Goal: Task Accomplishment & Management: Complete application form

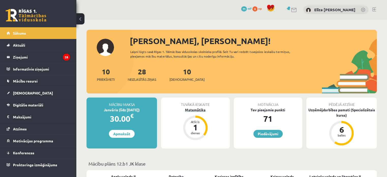
click at [201, 111] on div "Matemātika" at bounding box center [195, 109] width 68 height 5
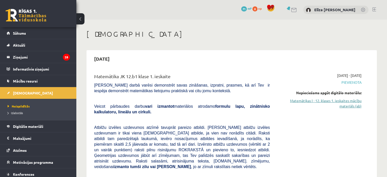
click at [354, 106] on link "Matemātikas I - 12. klases 1. ieskaites mācību materiāls (ab)" at bounding box center [320, 103] width 84 height 11
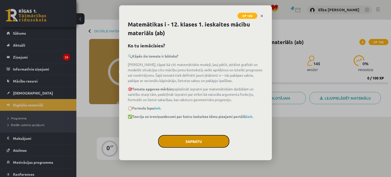
click at [176, 142] on button "Sapratu" at bounding box center [193, 141] width 71 height 13
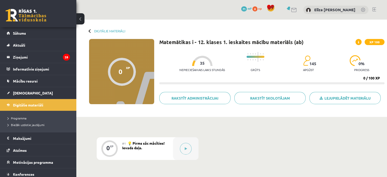
click at [176, 142] on div at bounding box center [185, 148] width 25 height 23
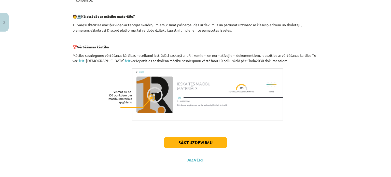
scroll to position [231, 0]
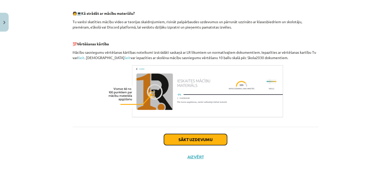
click at [196, 141] on button "Sākt uzdevumu" at bounding box center [195, 139] width 63 height 11
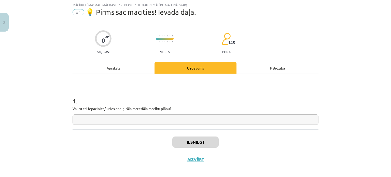
click at [182, 121] on input "text" at bounding box center [196, 119] width 246 height 10
type input "**"
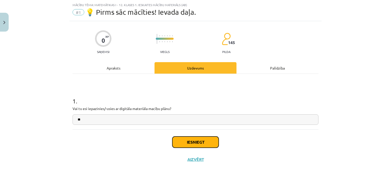
click at [195, 145] on button "Iesniegt" at bounding box center [195, 141] width 46 height 11
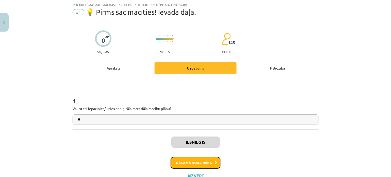
click at [206, 162] on button "Nākamā nodarbība" at bounding box center [196, 163] width 50 height 12
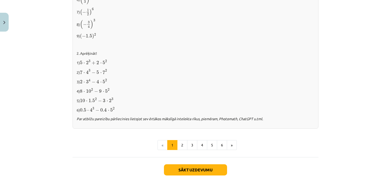
scroll to position [532, 0]
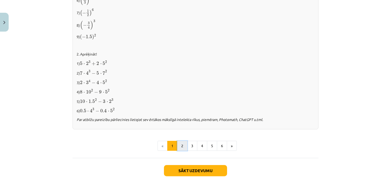
click at [182, 141] on button "2" at bounding box center [182, 146] width 10 height 10
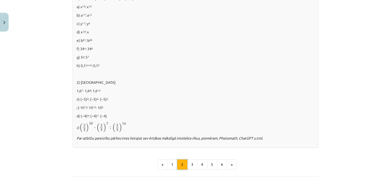
scroll to position [345, 0]
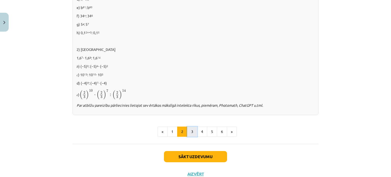
click at [188, 132] on button "3" at bounding box center [192, 131] width 10 height 10
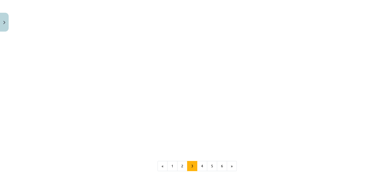
scroll to position [465, 0]
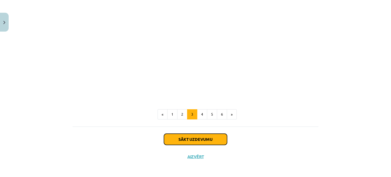
click at [206, 139] on button "Sākt uzdevumu" at bounding box center [195, 139] width 63 height 11
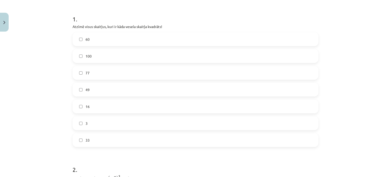
scroll to position [94, 0]
click at [79, 59] on label "100" at bounding box center [195, 56] width 245 height 13
click at [78, 88] on label "49" at bounding box center [195, 90] width 245 height 13
click at [77, 101] on label "16" at bounding box center [195, 107] width 245 height 13
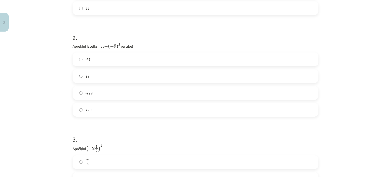
scroll to position [228, 0]
click at [232, 112] on label "729" at bounding box center [195, 108] width 245 height 13
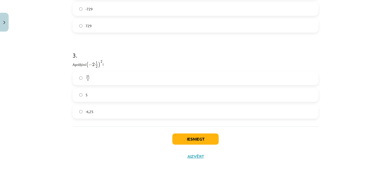
scroll to position [310, 0]
click at [216, 79] on label "25 4 25 4" at bounding box center [195, 78] width 245 height 13
click at [178, 141] on button "Iesniegt" at bounding box center [195, 138] width 46 height 11
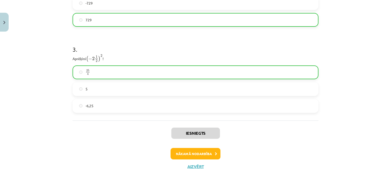
scroll to position [327, 0]
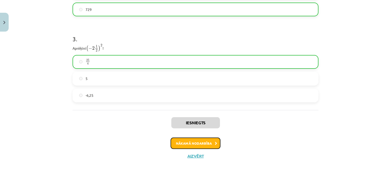
click at [203, 146] on button "Nākamā nodarbība" at bounding box center [196, 143] width 50 height 12
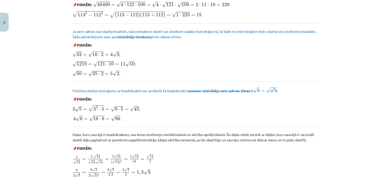
scroll to position [621, 0]
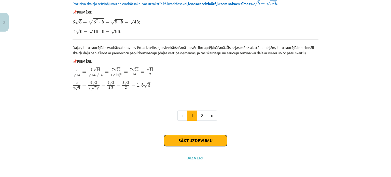
click at [208, 138] on button "Sākt uzdevumu" at bounding box center [195, 140] width 63 height 11
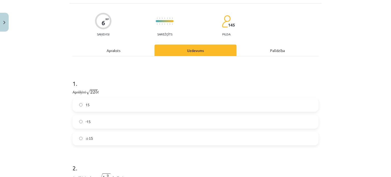
scroll to position [39, 0]
click at [214, 107] on label "15" at bounding box center [195, 104] width 245 height 13
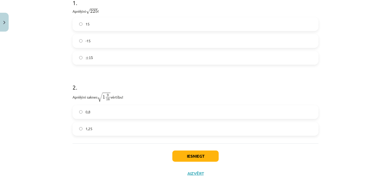
scroll to position [132, 0]
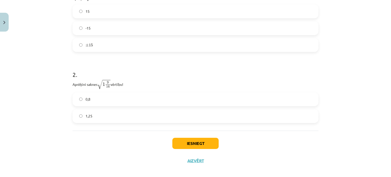
click at [126, 113] on label "1,25" at bounding box center [195, 116] width 245 height 13
click at [198, 140] on button "Iesniegt" at bounding box center [195, 143] width 46 height 11
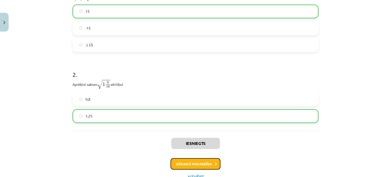
click at [208, 162] on button "Nākamā nodarbība" at bounding box center [196, 164] width 50 height 12
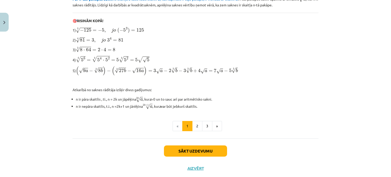
scroll to position [171, 0]
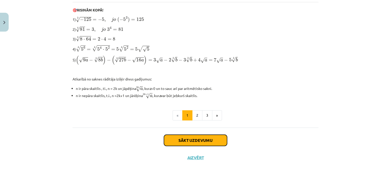
click at [192, 139] on button "Sākt uzdevumu" at bounding box center [195, 140] width 63 height 11
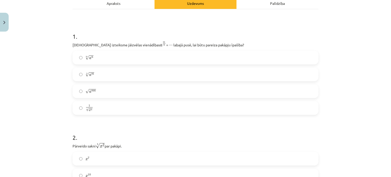
scroll to position [71, 0]
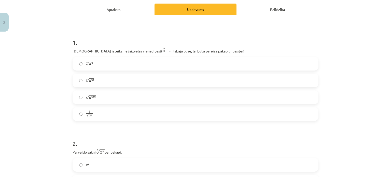
click at [127, 80] on label "n √ a m a m n" at bounding box center [195, 80] width 245 height 13
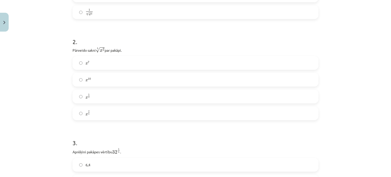
scroll to position [176, 0]
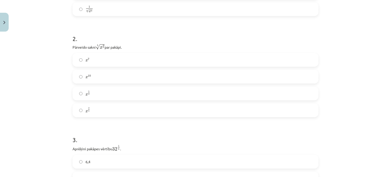
click at [210, 113] on label "x 2 5 x 2 5" at bounding box center [195, 110] width 245 height 13
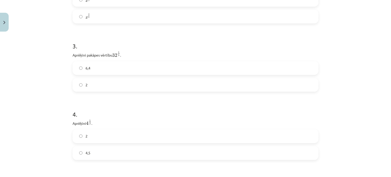
scroll to position [272, 0]
click at [185, 82] on label "2" at bounding box center [195, 83] width 245 height 13
click at [238, 67] on label "2" at bounding box center [195, 63] width 245 height 13
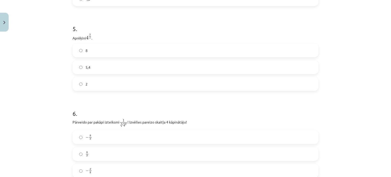
scroll to position [435, 0]
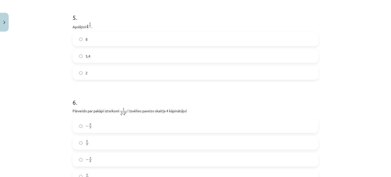
click at [217, 41] on label "8" at bounding box center [195, 39] width 245 height 13
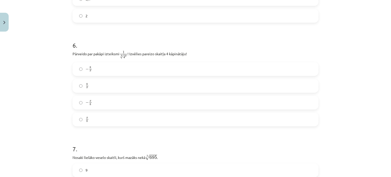
scroll to position [495, 0]
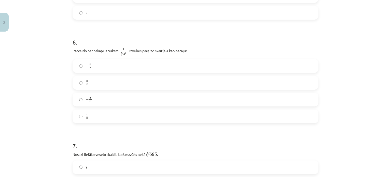
click at [122, 101] on label "− x 8 − x 8" at bounding box center [195, 99] width 245 height 13
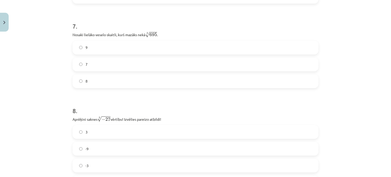
scroll to position [613, 0]
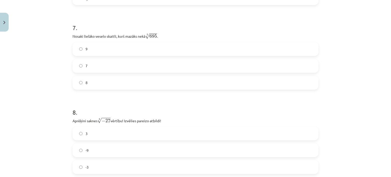
click at [188, 51] on label "9" at bounding box center [195, 49] width 245 height 13
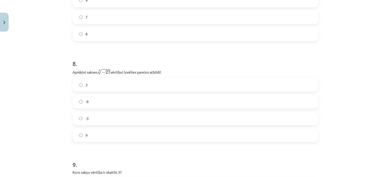
scroll to position [668, 0]
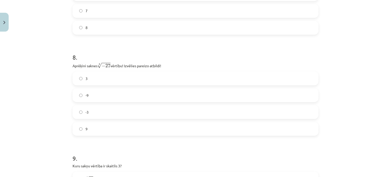
click at [142, 110] on label "-3" at bounding box center [195, 112] width 245 height 13
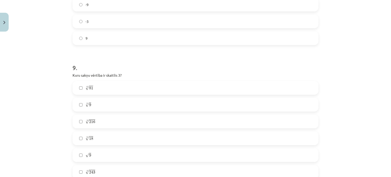
scroll to position [789, 0]
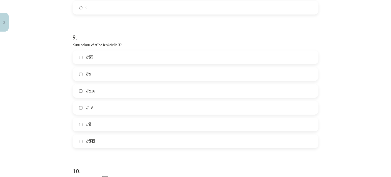
click at [152, 127] on label "√ 9 9" at bounding box center [195, 124] width 245 height 13
click at [116, 137] on label "5 √ 243 243 5" at bounding box center [195, 141] width 245 height 13
click at [193, 61] on label "4 √ 81 81 4" at bounding box center [195, 57] width 245 height 13
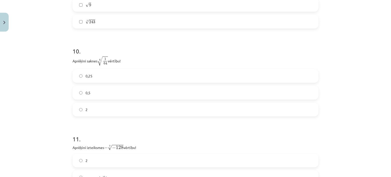
scroll to position [918, 0]
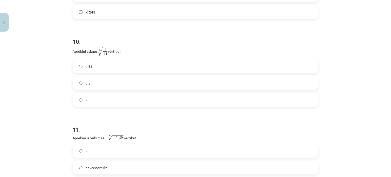
click at [124, 81] on label "0,5" at bounding box center [195, 83] width 245 height 13
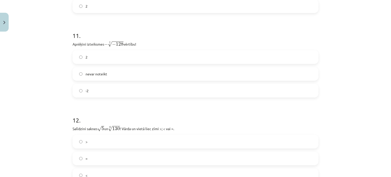
scroll to position [1017, 0]
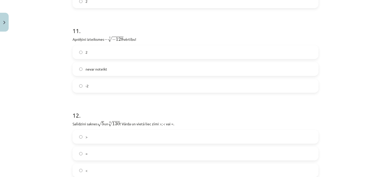
click at [204, 54] on label "2" at bounding box center [195, 52] width 245 height 13
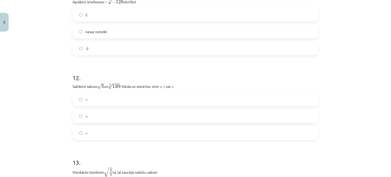
scroll to position [1056, 0]
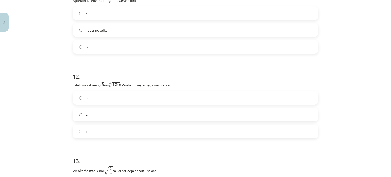
click at [151, 103] on label ">" at bounding box center [195, 97] width 245 height 13
click at [153, 132] on label "<" at bounding box center [195, 131] width 245 height 13
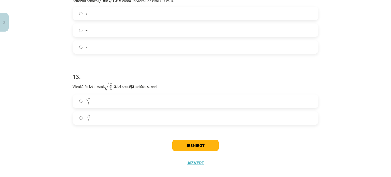
scroll to position [1141, 0]
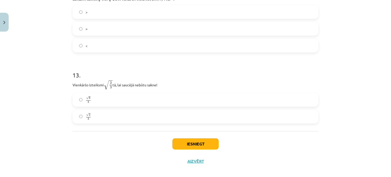
click at [134, 102] on label "√ 6 3 6 3" at bounding box center [195, 99] width 245 height 13
click at [191, 139] on button "Iesniegt" at bounding box center [195, 143] width 46 height 11
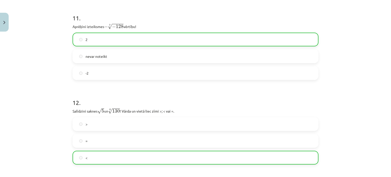
scroll to position [1163, 0]
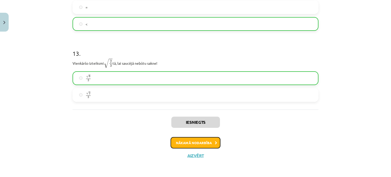
click at [202, 146] on button "Nākamā nodarbība" at bounding box center [196, 143] width 50 height 12
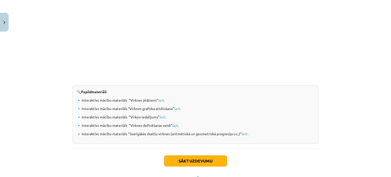
scroll to position [536, 0]
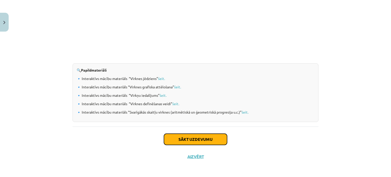
click at [210, 140] on button "Sākt uzdevumu" at bounding box center [195, 139] width 63 height 11
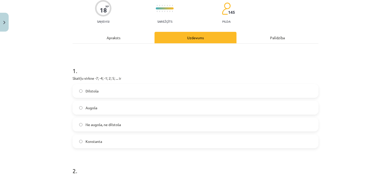
scroll to position [44, 0]
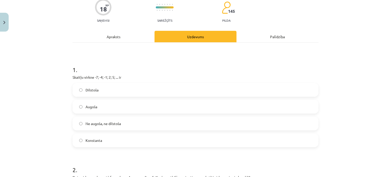
click at [183, 108] on label "Augoša" at bounding box center [195, 106] width 245 height 13
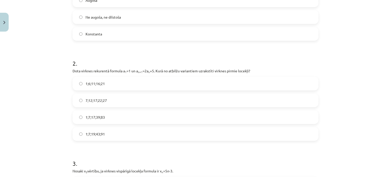
scroll to position [151, 0]
click at [153, 104] on label "7;12;17;22;27" at bounding box center [195, 99] width 245 height 13
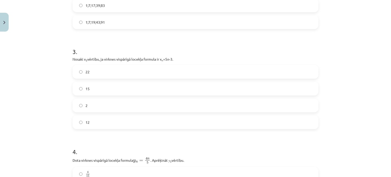
scroll to position [268, 0]
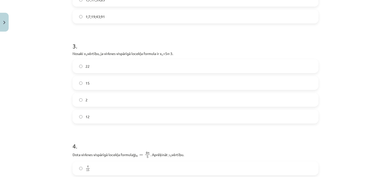
click at [176, 110] on div "12" at bounding box center [196, 117] width 246 height 14
click at [255, 121] on label "12" at bounding box center [195, 116] width 245 height 13
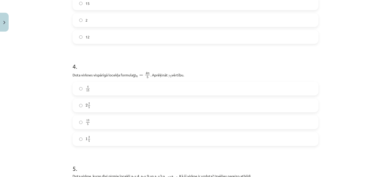
scroll to position [349, 0]
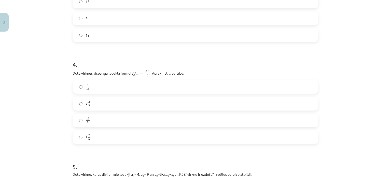
click at [148, 106] on label "2 2 5 2 2 5" at bounding box center [195, 103] width 245 height 13
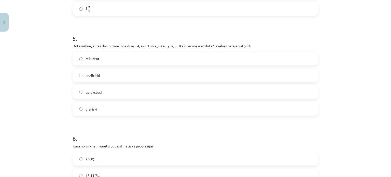
scroll to position [476, 0]
click at [129, 58] on label "rekurenti" at bounding box center [195, 59] width 245 height 13
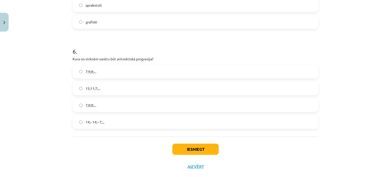
scroll to position [575, 0]
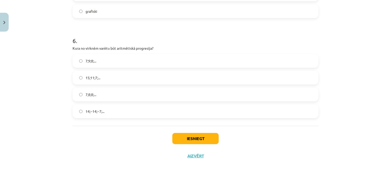
click at [102, 78] on label "15;11;7;..." at bounding box center [195, 77] width 245 height 13
click at [203, 141] on button "Iesniegt" at bounding box center [195, 138] width 46 height 11
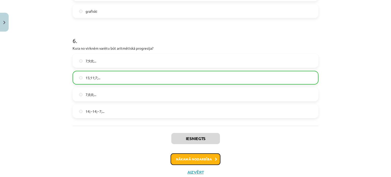
click at [208, 158] on button "Nākamā nodarbība" at bounding box center [196, 159] width 50 height 12
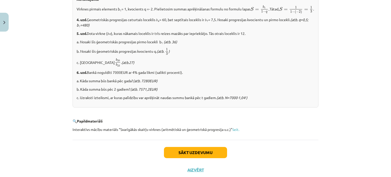
scroll to position [648, 0]
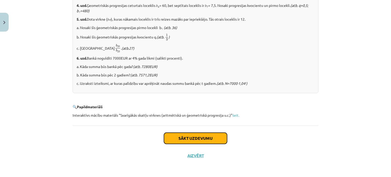
click at [200, 139] on button "Sākt uzdevumu" at bounding box center [195, 138] width 63 height 11
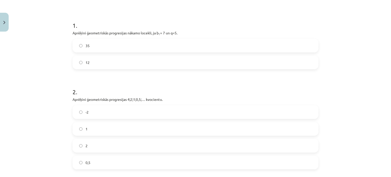
scroll to position [89, 0]
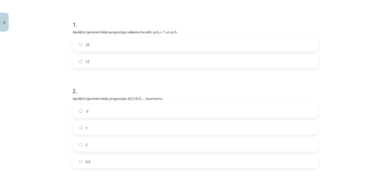
click at [197, 47] on label "35" at bounding box center [195, 44] width 245 height 13
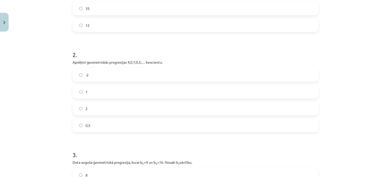
scroll to position [127, 0]
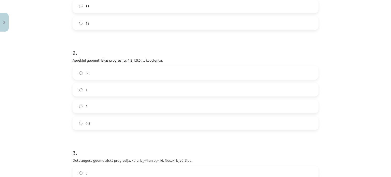
click at [125, 122] on label "0,5" at bounding box center [195, 123] width 245 height 13
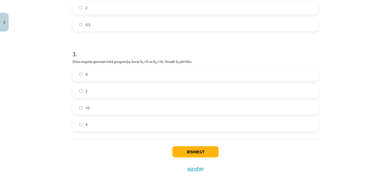
scroll to position [227, 0]
click at [90, 75] on label "8" at bounding box center [195, 73] width 245 height 13
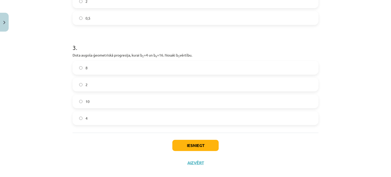
scroll to position [239, 0]
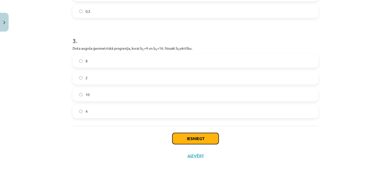
click at [212, 134] on button "Iesniegt" at bounding box center [195, 138] width 46 height 11
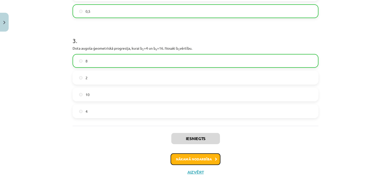
click at [206, 160] on button "Nākamā nodarbība" at bounding box center [196, 159] width 50 height 12
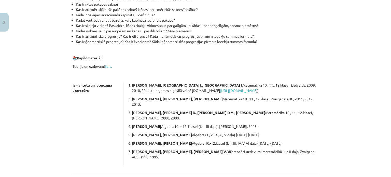
scroll to position [145, 0]
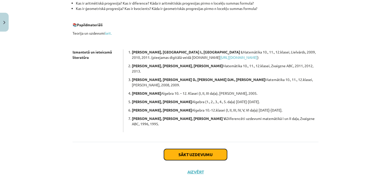
click at [205, 149] on button "Sākt uzdevumu" at bounding box center [195, 154] width 63 height 11
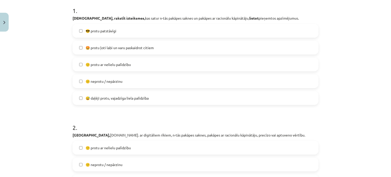
scroll to position [93, 0]
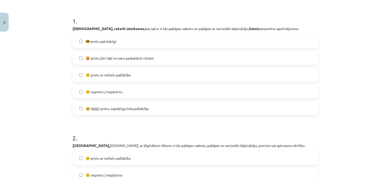
click at [200, 59] on label "🤩 protu ļoti labi un varu paskaidrot citiem" at bounding box center [195, 58] width 245 height 13
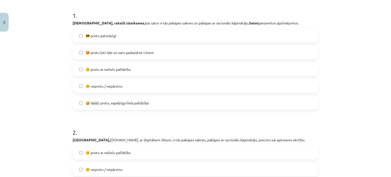
scroll to position [94, 0]
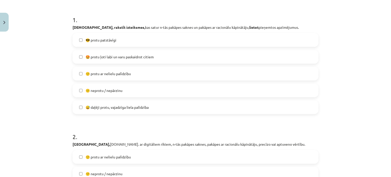
drag, startPoint x: 225, startPoint y: 74, endPoint x: 195, endPoint y: 75, distance: 30.1
click at [195, 75] on label "🙂 protu ar nelielu palīdzību" at bounding box center [195, 73] width 245 height 13
click at [239, 74] on label "🙂 protu ar nelielu palīdzību" at bounding box center [195, 73] width 245 height 13
click at [241, 57] on label "🤩 protu ļoti labi un varu paskaidrot citiem" at bounding box center [195, 56] width 245 height 13
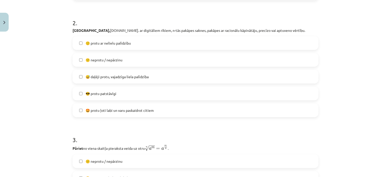
scroll to position [215, 0]
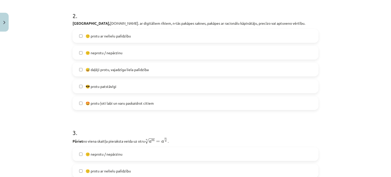
click at [177, 70] on label "😅 daļēji protu, vajadzīga liela palīdzība" at bounding box center [195, 69] width 245 height 13
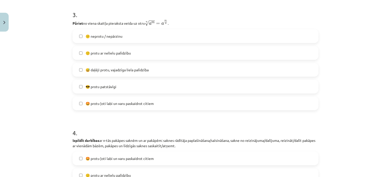
scroll to position [335, 0]
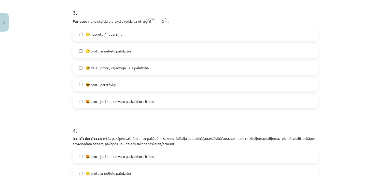
click at [186, 54] on label "🙂 protu ar nelielu palīdzību" at bounding box center [195, 51] width 245 height 13
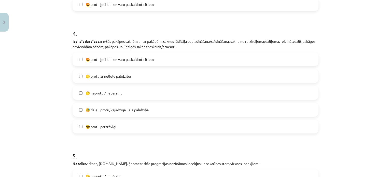
drag, startPoint x: 189, startPoint y: 77, endPoint x: 273, endPoint y: 81, distance: 83.6
click at [273, 81] on label "🙂 protu ar nelielu palīdzību" at bounding box center [195, 76] width 245 height 13
click at [257, 78] on label "🙂 protu ar nelielu palīdzību" at bounding box center [195, 76] width 245 height 13
click at [262, 81] on label "🙂 protu ar nelielu palīdzību" at bounding box center [195, 76] width 245 height 13
drag, startPoint x: 387, startPoint y: 108, endPoint x: 387, endPoint y: 122, distance: 14.5
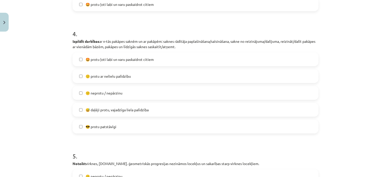
click at [387, 122] on div "Mācību tēma: Matemātikas i - 12. klases 1. ieskaites mācību materiāls (ab) #7 🤔…" at bounding box center [195, 88] width 391 height 177
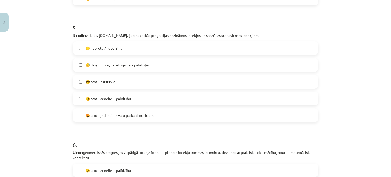
scroll to position [565, 0]
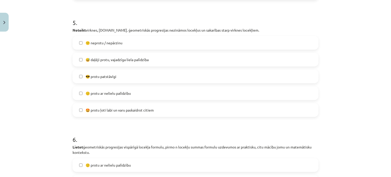
click at [185, 74] on label "😎 protu patstāvīgi" at bounding box center [195, 76] width 245 height 13
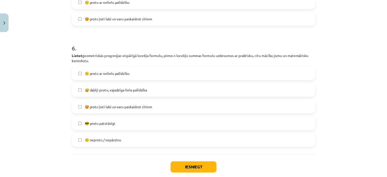
scroll to position [686, 0]
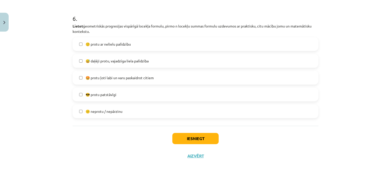
click at [170, 63] on label "😅 daļēji protu, vajadzīga liela palīdzība" at bounding box center [195, 60] width 245 height 13
click at [204, 139] on button "Iesniegt" at bounding box center [195, 138] width 46 height 11
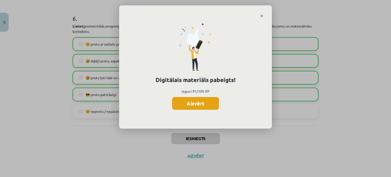
click at [211, 107] on button "Aizvērt" at bounding box center [195, 103] width 47 height 13
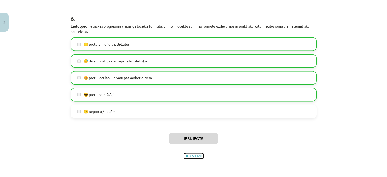
click at [197, 153] on button "Aizvērt" at bounding box center [193, 155] width 19 height 5
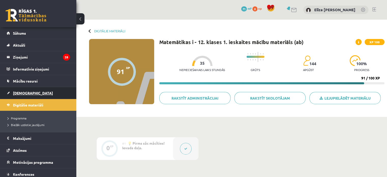
click at [27, 96] on link "[DEMOGRAPHIC_DATA]" at bounding box center [38, 93] width 63 height 12
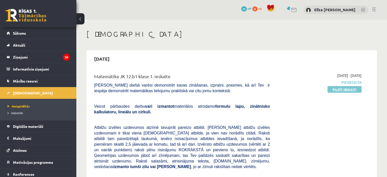
click at [342, 88] on link "Pildīt ieskaiti" at bounding box center [345, 89] width 34 height 7
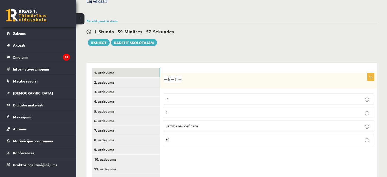
scroll to position [164, 0]
click at [246, 109] on p "1" at bounding box center [269, 111] width 206 height 5
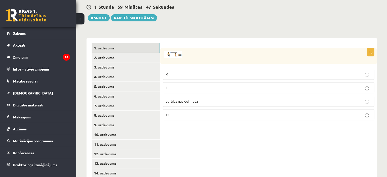
scroll to position [203, 0]
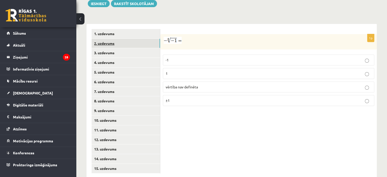
click at [137, 39] on link "2. uzdevums" at bounding box center [126, 43] width 68 height 9
click at [210, 58] on p "x 5 6 x 5 6" at bounding box center [269, 61] width 206 height 6
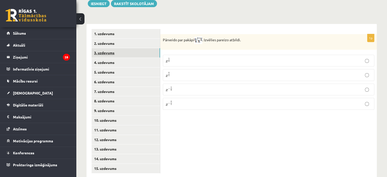
click at [132, 48] on link "3. uzdevums" at bounding box center [126, 52] width 68 height 9
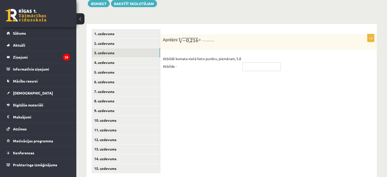
click at [261, 62] on input "text" at bounding box center [262, 66] width 38 height 9
type input "****"
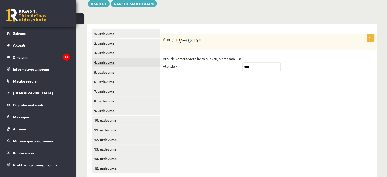
click at [141, 58] on link "4. uzdevums" at bounding box center [126, 62] width 68 height 9
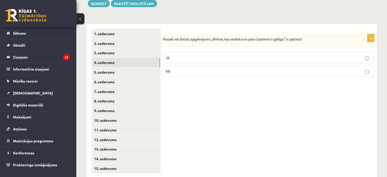
click at [247, 68] on p "Nē" at bounding box center [269, 70] width 206 height 5
click at [137, 67] on link "5. uzdevums" at bounding box center [126, 71] width 68 height 9
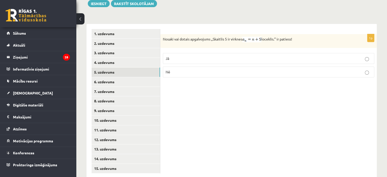
click at [232, 66] on label "Nē" at bounding box center [268, 71] width 211 height 11
click at [107, 77] on link "6. uzdevums" at bounding box center [126, 81] width 68 height 9
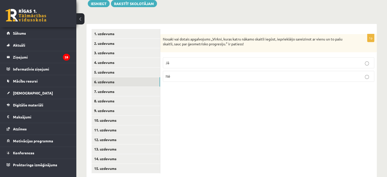
click at [176, 74] on p "Nē" at bounding box center [269, 76] width 206 height 5
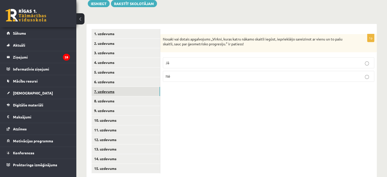
click at [126, 87] on link "7. uzdevums" at bounding box center [126, 91] width 68 height 9
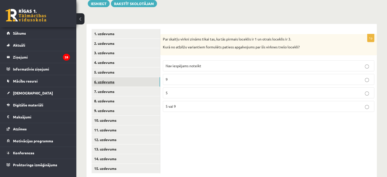
click at [143, 77] on link "6. uzdevums" at bounding box center [126, 81] width 68 height 9
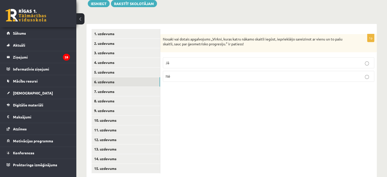
click at [193, 60] on p "Jā" at bounding box center [269, 62] width 206 height 5
click at [147, 87] on link "7. uzdevums" at bounding box center [126, 91] width 68 height 9
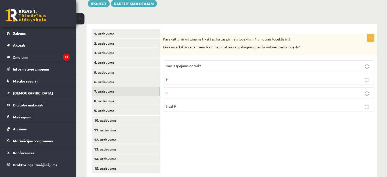
click at [198, 63] on span "Nav iespējams noteikt" at bounding box center [184, 65] width 36 height 5
click at [142, 96] on link "8. uzdevums" at bounding box center [126, 100] width 68 height 9
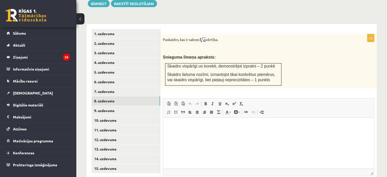
scroll to position [0, 0]
click at [236, 133] on html at bounding box center [268, 126] width 211 height 16
click at [227, 100] on link "Subscript" at bounding box center [226, 103] width 7 height 7
click at [208, 142] on p "*******" at bounding box center [268, 143] width 201 height 6
click at [229, 102] on span at bounding box center [227, 104] width 4 height 4
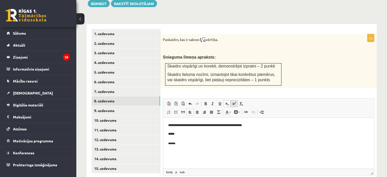
click at [234, 102] on span at bounding box center [234, 104] width 4 height 4
click at [189, 170] on link "sup" at bounding box center [189, 172] width 7 height 5
drag, startPoint x: 344, startPoint y: 277, endPoint x: 179, endPoint y: 152, distance: 207.4
click at [179, 136] on p "*****" at bounding box center [268, 133] width 201 height 5
click at [177, 146] on html "**********" at bounding box center [268, 134] width 211 height 33
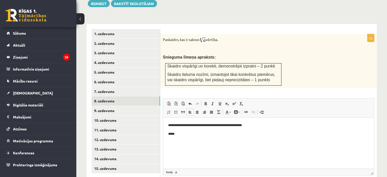
click at [203, 37] on img at bounding box center [203, 40] width 6 height 7
drag, startPoint x: 181, startPoint y: 135, endPoint x: 165, endPoint y: 135, distance: 15.8
click at [165, 135] on html "**********" at bounding box center [268, 134] width 211 height 33
click at [126, 106] on link "9. uzdevums" at bounding box center [126, 110] width 68 height 9
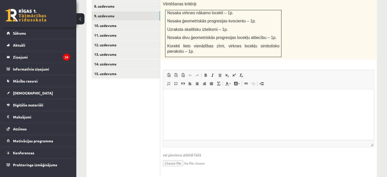
scroll to position [299, 0]
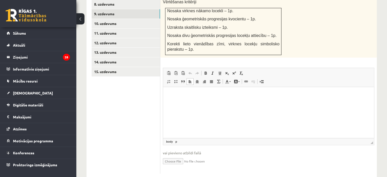
click at [186, 103] on html at bounding box center [268, 95] width 211 height 16
click at [226, 70] on link "Subscript" at bounding box center [226, 73] width 7 height 7
click at [237, 70] on link "Superscript" at bounding box center [234, 73] width 7 height 7
click at [220, 98] on body "**" at bounding box center [268, 99] width 201 height 14
click at [214, 97] on p "**" at bounding box center [268, 94] width 201 height 5
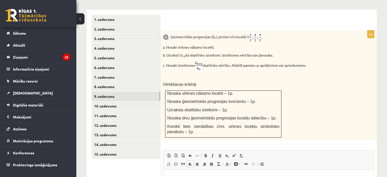
scroll to position [216, 0]
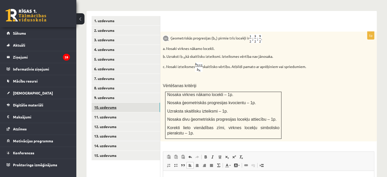
click at [124, 103] on link "10. uzdevums" at bounding box center [126, 107] width 68 height 9
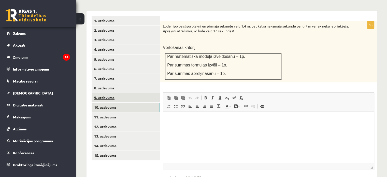
click at [124, 103] on link "10. uzdevums" at bounding box center [126, 107] width 68 height 9
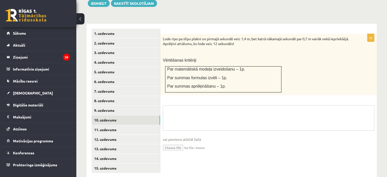
click at [193, 107] on textarea at bounding box center [268, 117] width 211 height 25
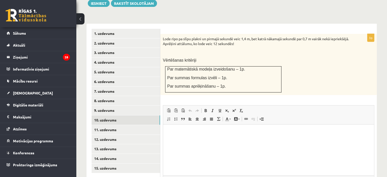
scroll to position [0, 0]
click at [196, 130] on p "Editor, wiswyg-editor-user-answer-47433951230940" at bounding box center [268, 132] width 201 height 5
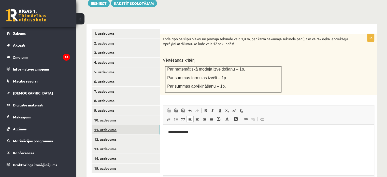
click at [127, 125] on link "11. uzdevums" at bounding box center [126, 129] width 68 height 9
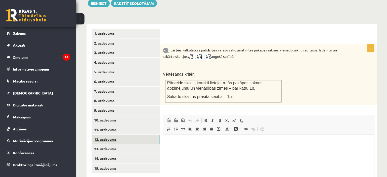
click at [117, 135] on link "12. uzdevums" at bounding box center [126, 139] width 68 height 9
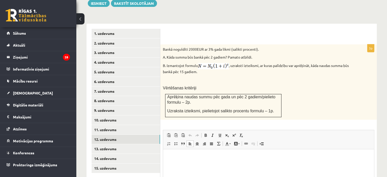
click at [233, 162] on html at bounding box center [268, 157] width 211 height 16
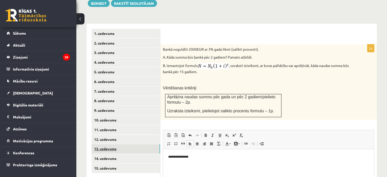
click at [125, 144] on link "13. uzdevums" at bounding box center [126, 148] width 68 height 9
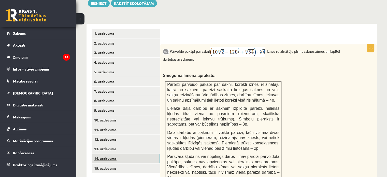
click at [109, 154] on link "14. uzdevums" at bounding box center [126, 158] width 68 height 9
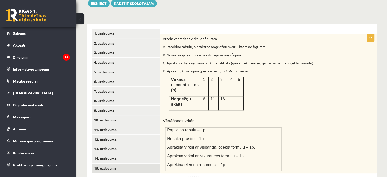
click at [147, 163] on link "15. uzdevums" at bounding box center [126, 167] width 68 height 9
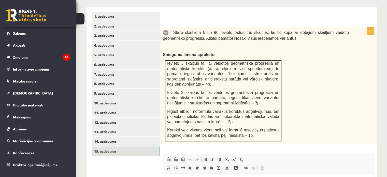
scroll to position [219, 0]
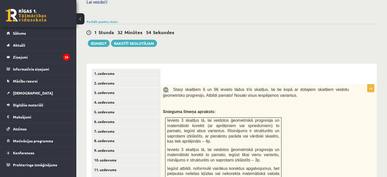
scroll to position [128, 0]
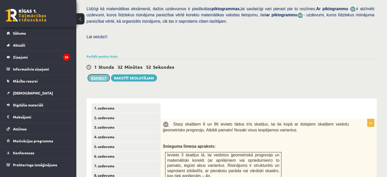
click at [99, 74] on button "Iesniegt" at bounding box center [99, 77] width 22 height 7
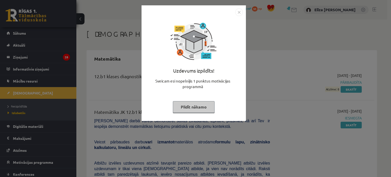
click at [198, 107] on button "Pildīt nākamo" at bounding box center [194, 107] width 42 height 12
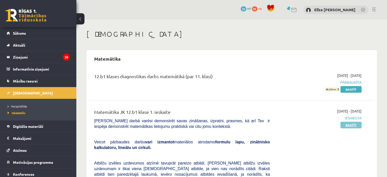
click at [348, 124] on link "Skatīt" at bounding box center [350, 125] width 21 height 7
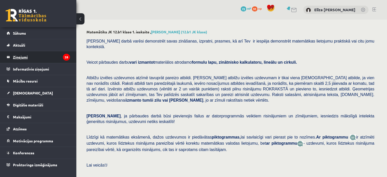
click at [33, 59] on legend "Ziņojumi 28" at bounding box center [41, 57] width 57 height 12
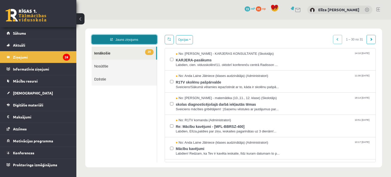
click at [149, 37] on link "Jauns ziņojums" at bounding box center [124, 39] width 65 height 9
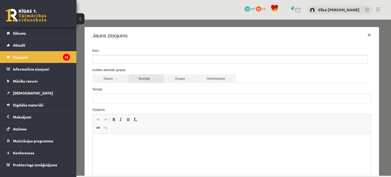
click at [153, 81] on link "Skolotāji" at bounding box center [146, 78] width 36 height 9
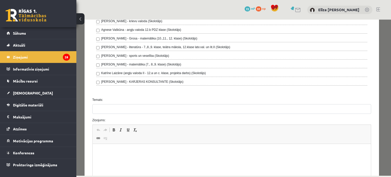
scroll to position [98, 0]
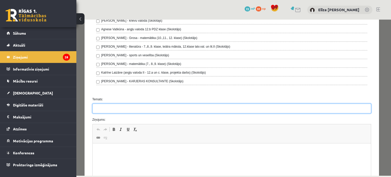
click at [283, 107] on input "Temats:" at bounding box center [231, 109] width 279 height 10
type input "**********"
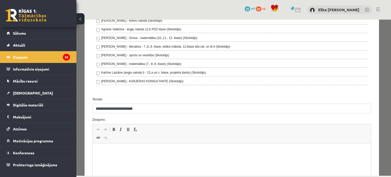
click at [209, 159] on html at bounding box center [231, 151] width 278 height 16
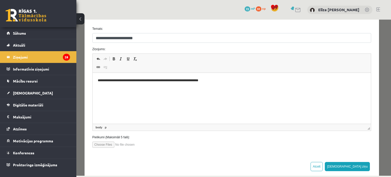
scroll to position [175, 0]
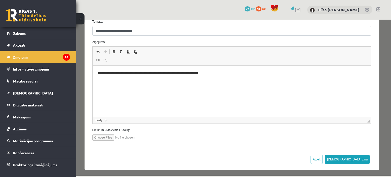
click at [106, 138] on input "file" at bounding box center [121, 137] width 58 height 6
click at [104, 137] on input "file" at bounding box center [121, 137] width 58 height 6
click at [107, 136] on input "file" at bounding box center [121, 137] width 58 height 6
click at [105, 136] on input "file" at bounding box center [121, 137] width 58 height 6
type input "**********"
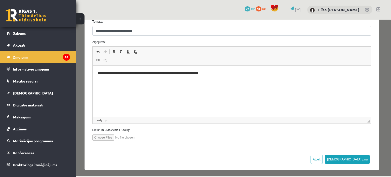
click at [236, 81] on html "**********" at bounding box center [231, 74] width 278 height 16
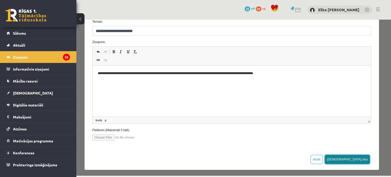
click at [357, 160] on button "[DEMOGRAPHIC_DATA] ziņu" at bounding box center [347, 159] width 45 height 9
